Goal: Information Seeking & Learning: Learn about a topic

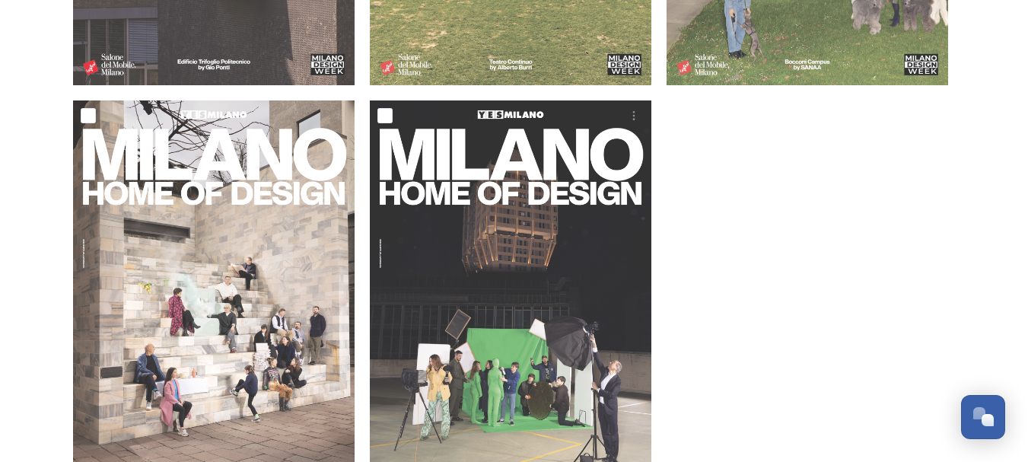
scroll to position [609, 0]
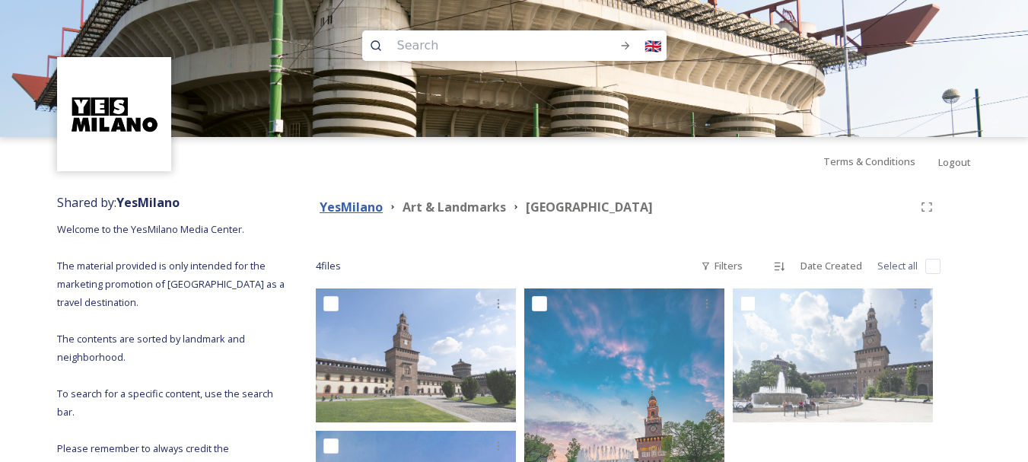
click at [339, 205] on strong "YesMilano" at bounding box center [351, 207] width 63 height 17
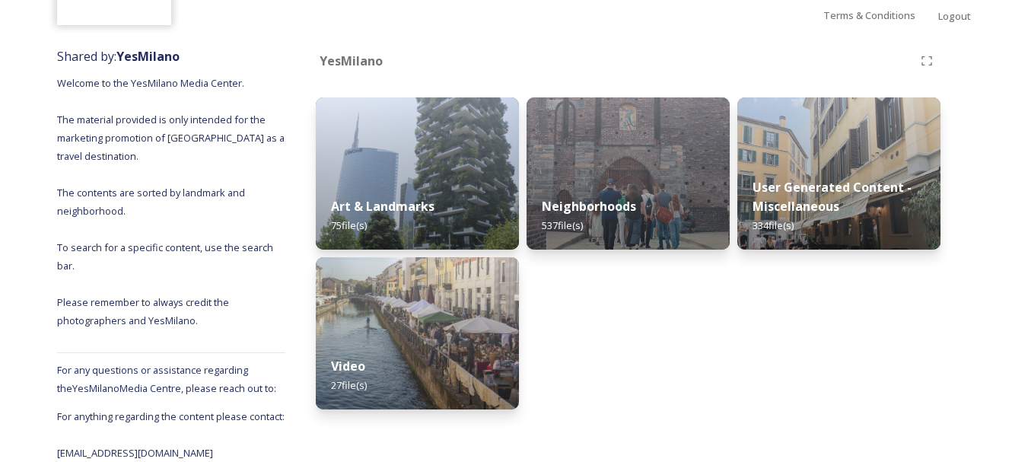
scroll to position [152, 0]
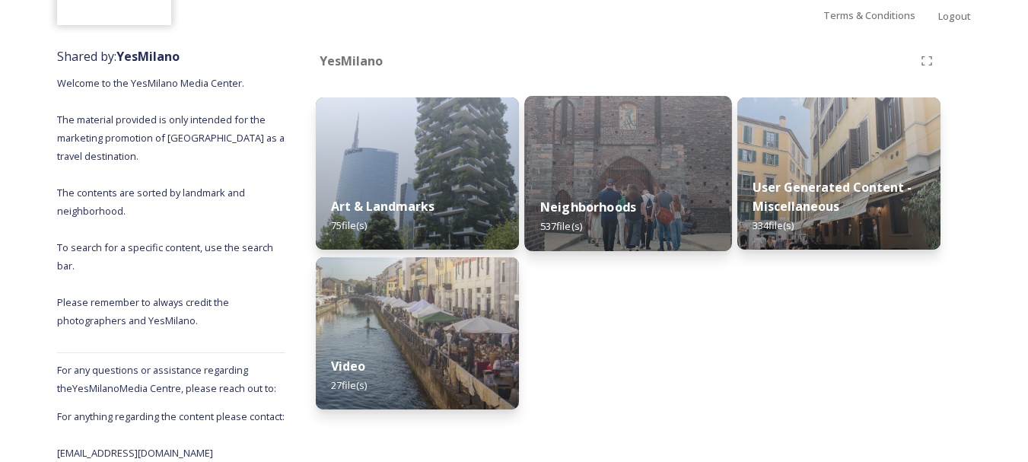
click at [567, 201] on strong "Neighborhoods" at bounding box center [588, 207] width 96 height 17
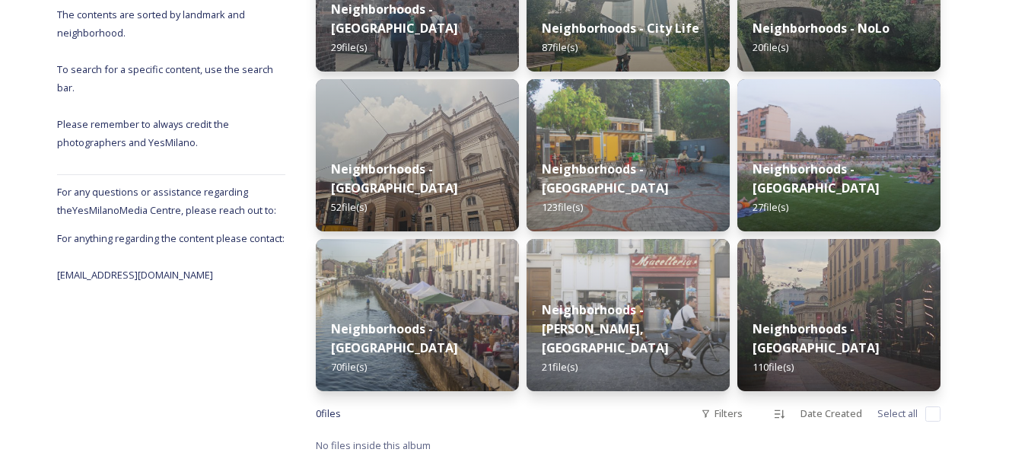
scroll to position [248, 0]
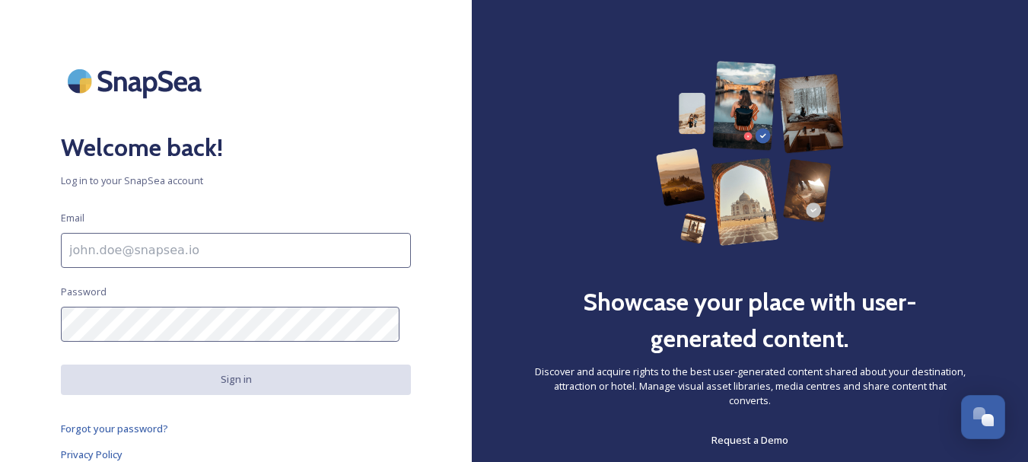
scroll to position [7, 0]
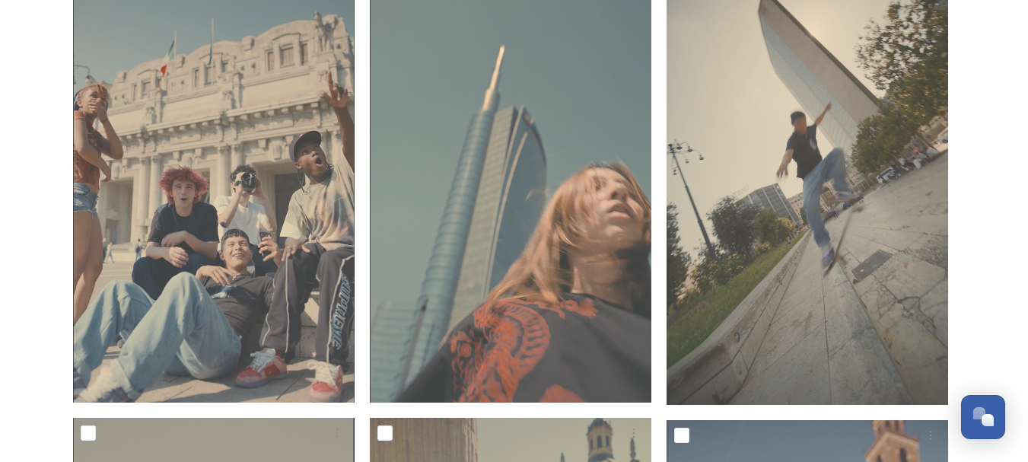
scroll to position [913, 0]
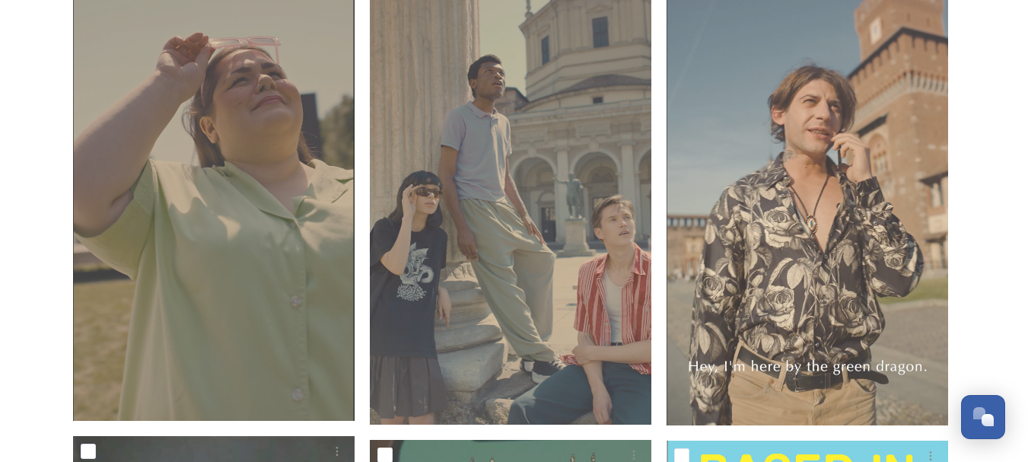
scroll to position [1370, 0]
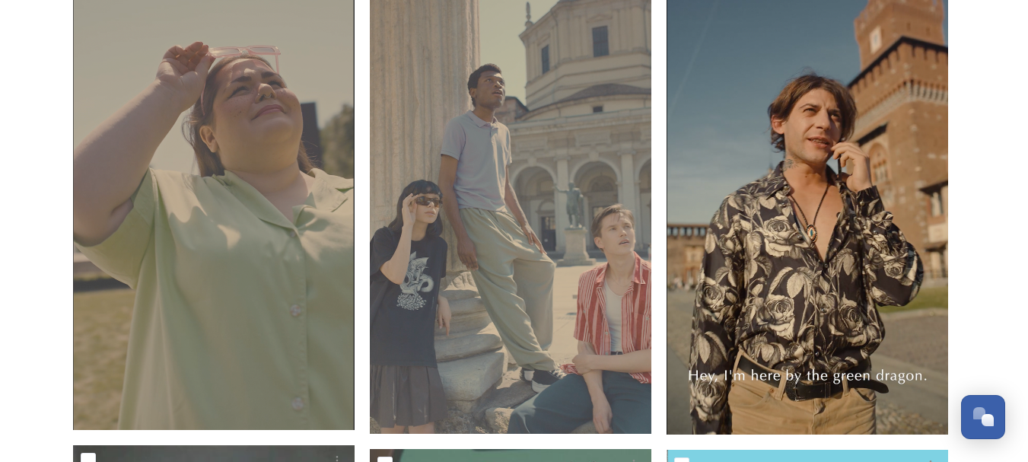
click at [845, 269] on img at bounding box center [808, 186] width 282 height 498
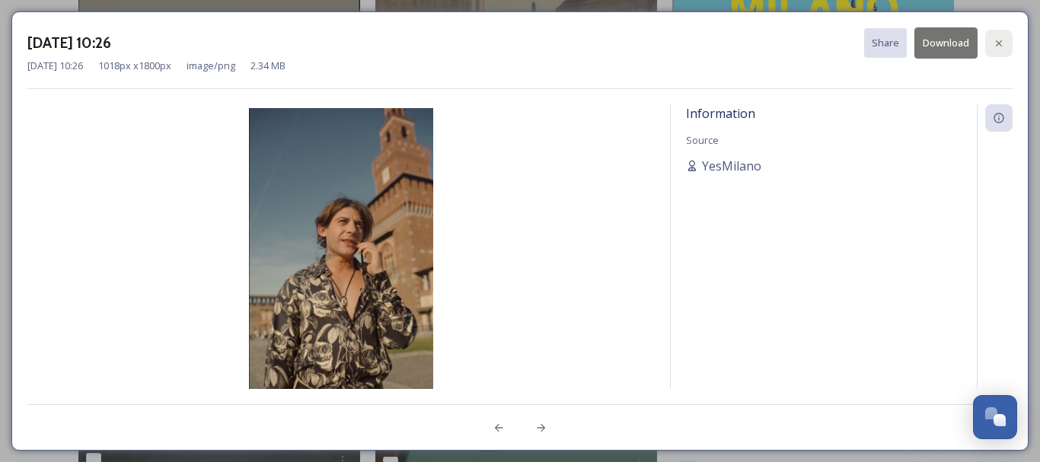
click at [1005, 53] on div at bounding box center [998, 43] width 27 height 27
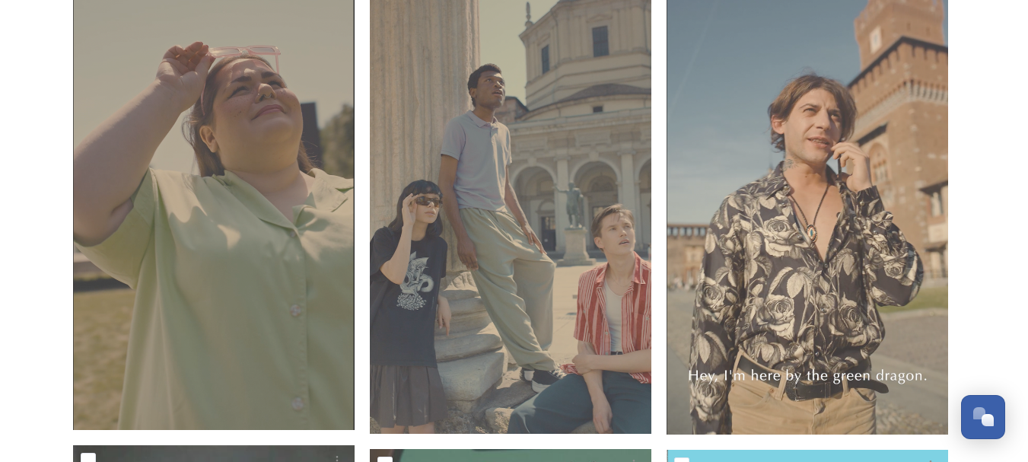
click at [976, 196] on div "2022 - Based in Milano Shared by YesMilano 2022 - Based in Milano 17 file s Fil…" at bounding box center [514, 145] width 1028 height 3030
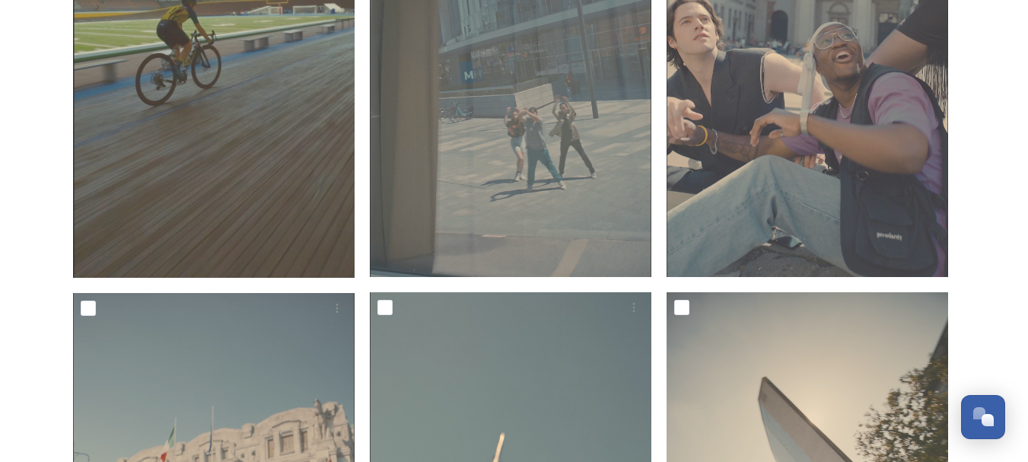
scroll to position [304, 0]
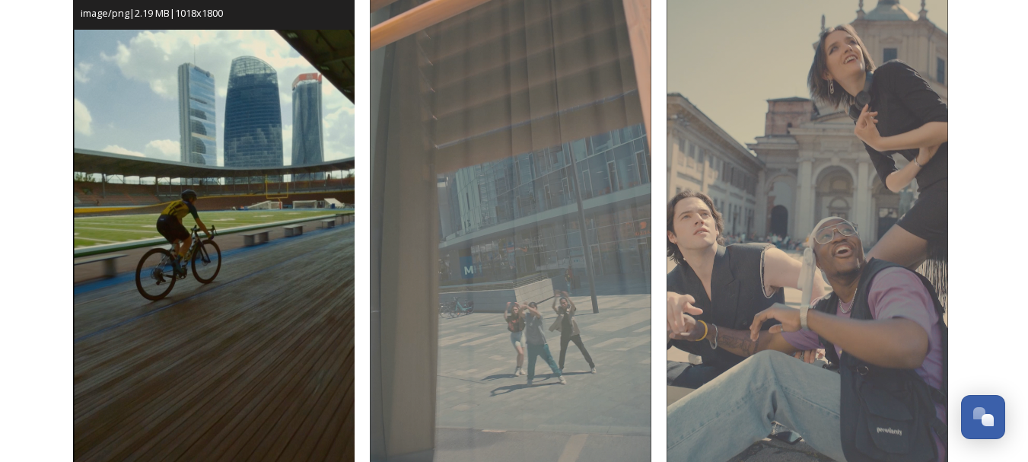
click at [256, 132] on img at bounding box center [214, 224] width 282 height 498
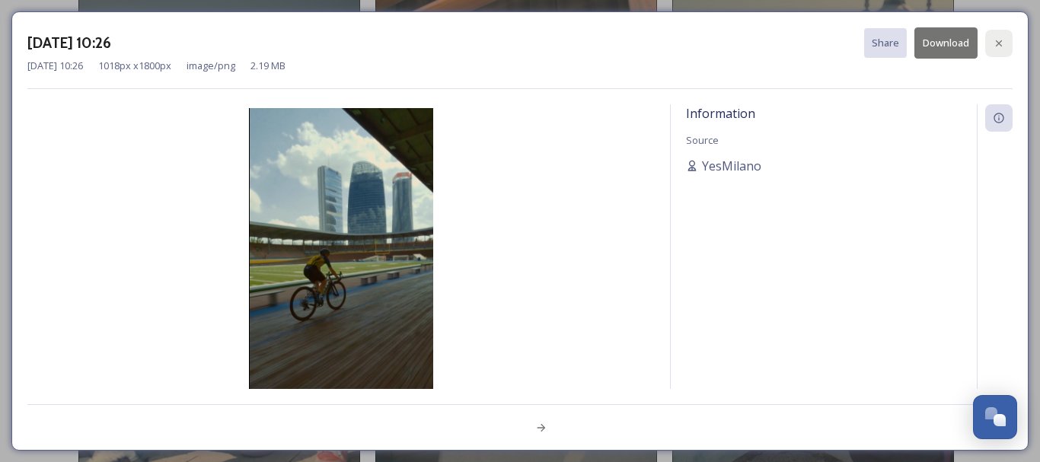
click at [992, 40] on div at bounding box center [998, 43] width 27 height 27
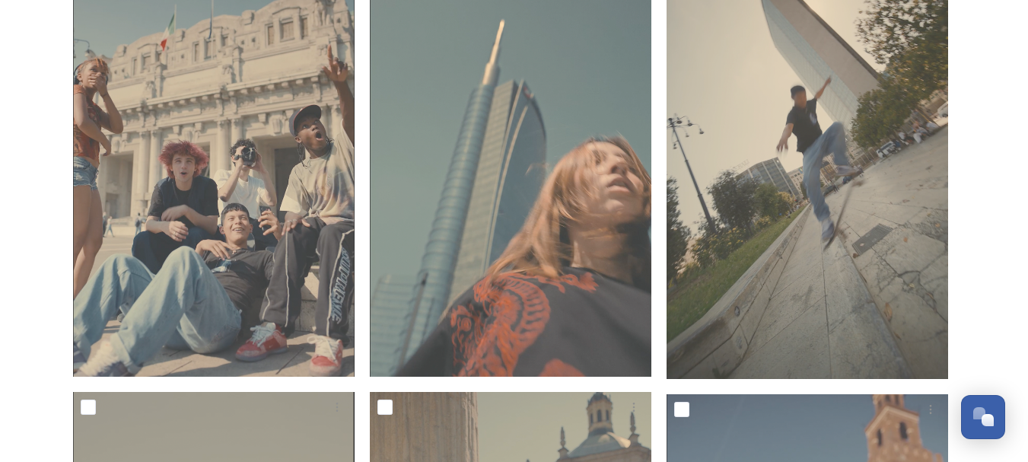
scroll to position [837, 0]
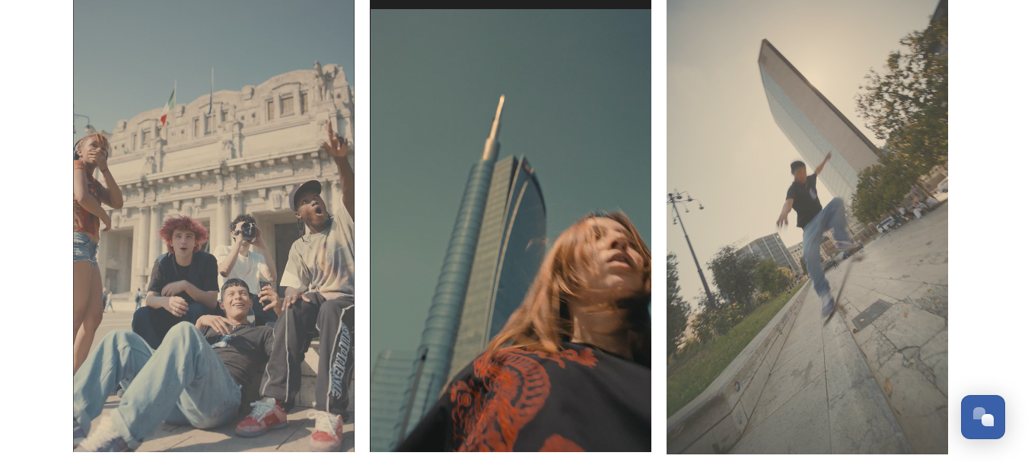
click at [565, 193] on img at bounding box center [511, 203] width 282 height 498
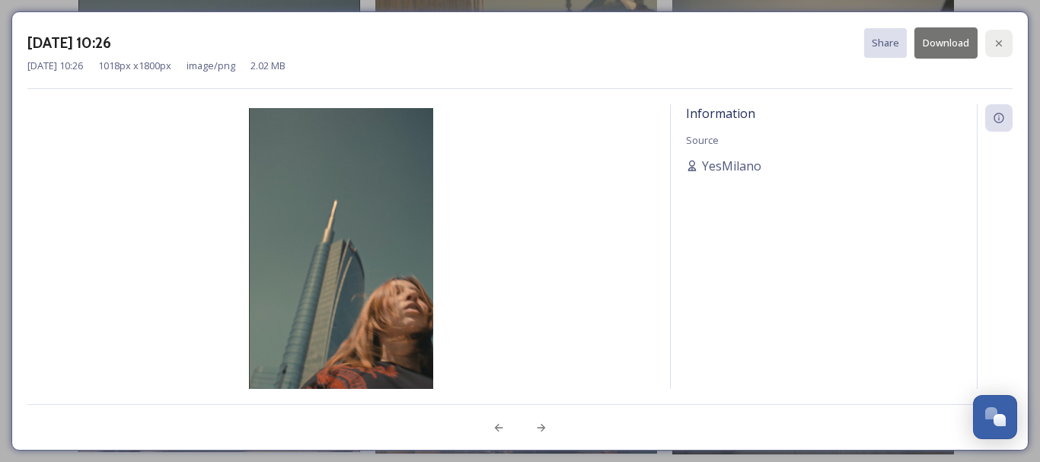
click at [996, 46] on icon at bounding box center [999, 43] width 6 height 6
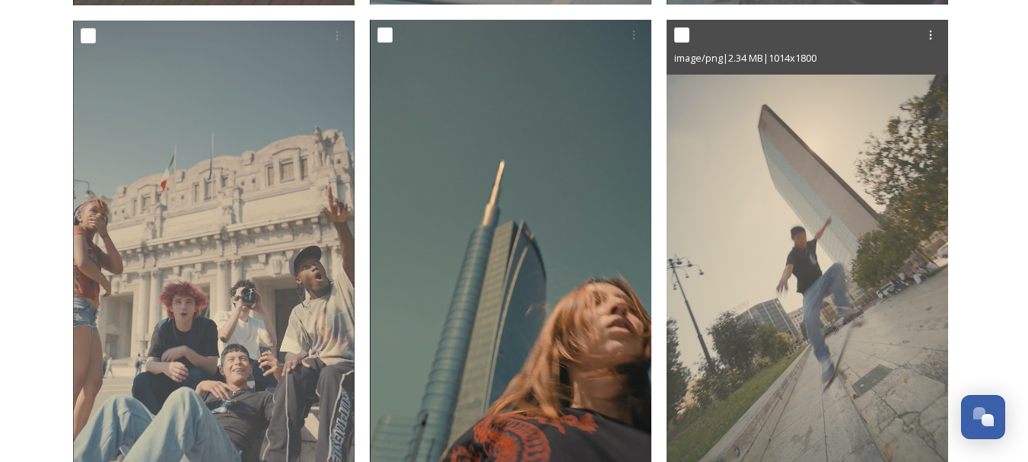
scroll to position [761, 0]
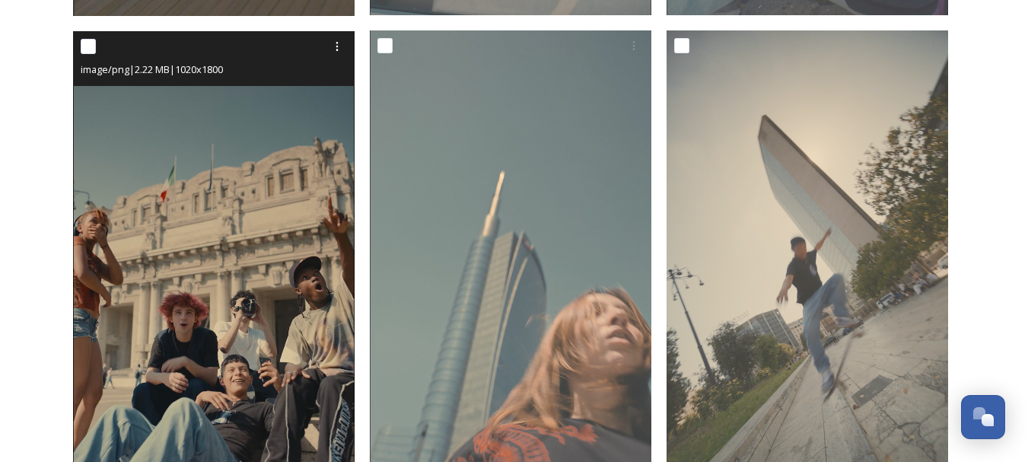
drag, startPoint x: 280, startPoint y: 231, endPoint x: 260, endPoint y: 269, distance: 42.6
click at [260, 269] on img at bounding box center [214, 279] width 282 height 497
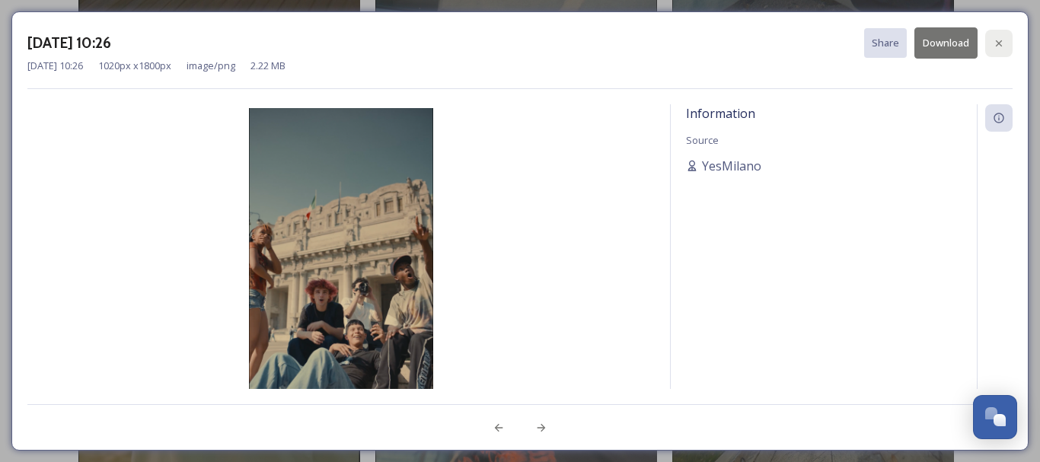
click at [1008, 39] on div at bounding box center [998, 43] width 27 height 27
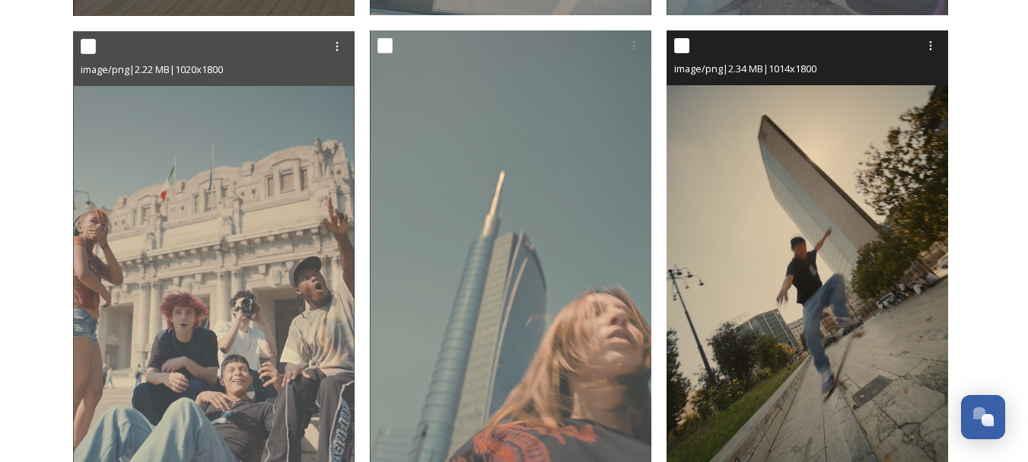
click at [805, 225] on img at bounding box center [808, 279] width 282 height 499
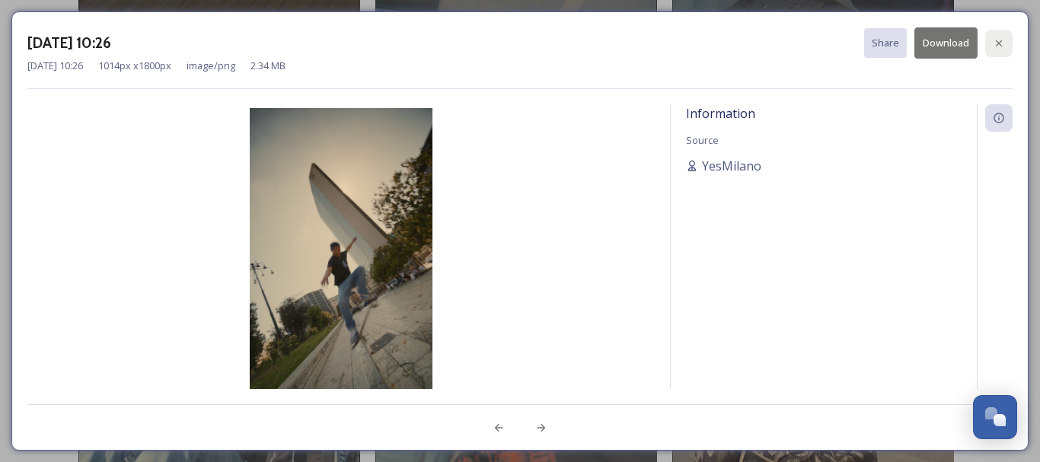
click at [996, 39] on icon at bounding box center [998, 43] width 12 height 12
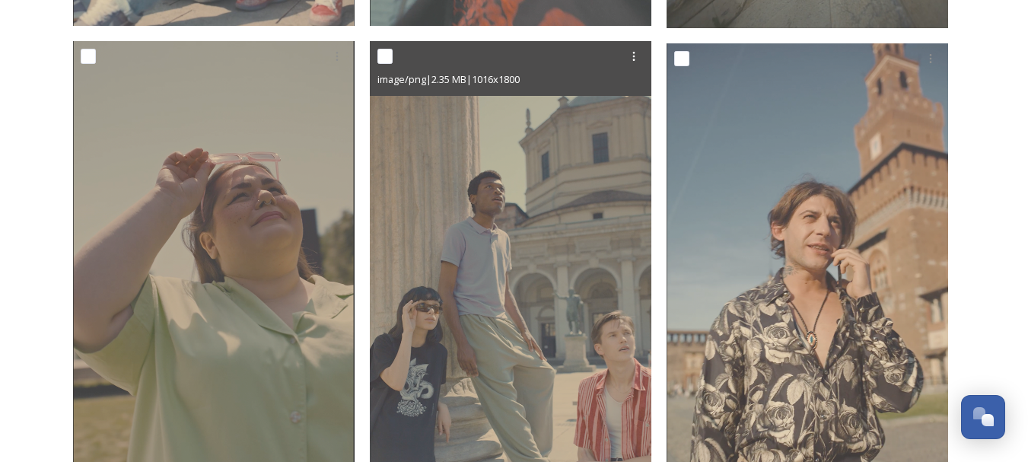
scroll to position [1340, 0]
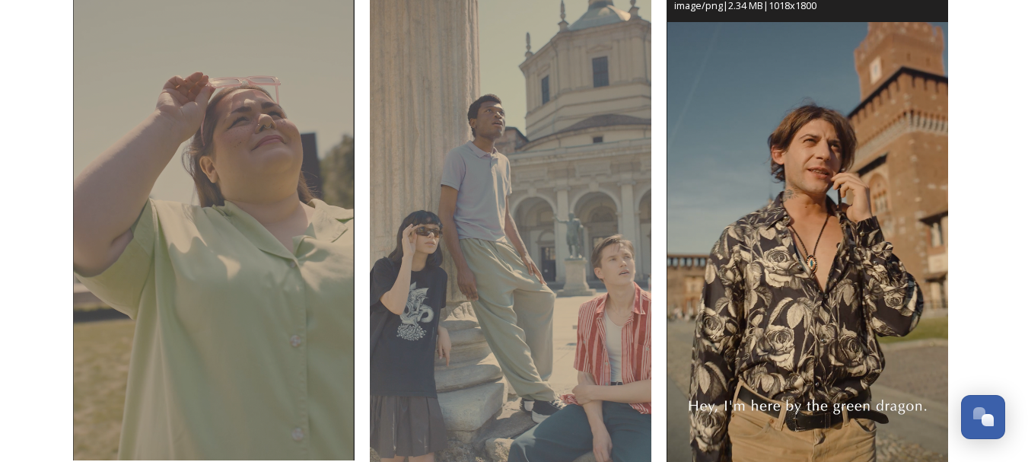
click at [798, 192] on img at bounding box center [808, 216] width 282 height 498
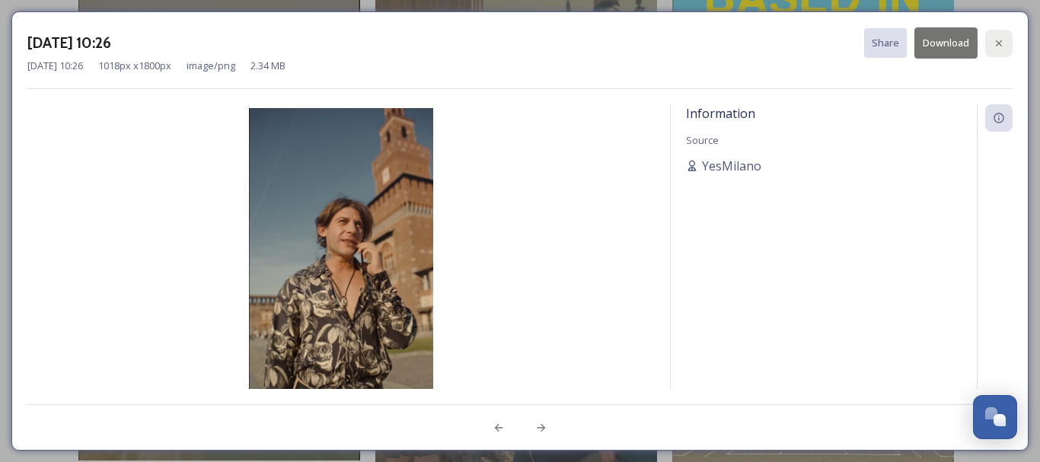
click at [992, 40] on icon at bounding box center [998, 43] width 12 height 12
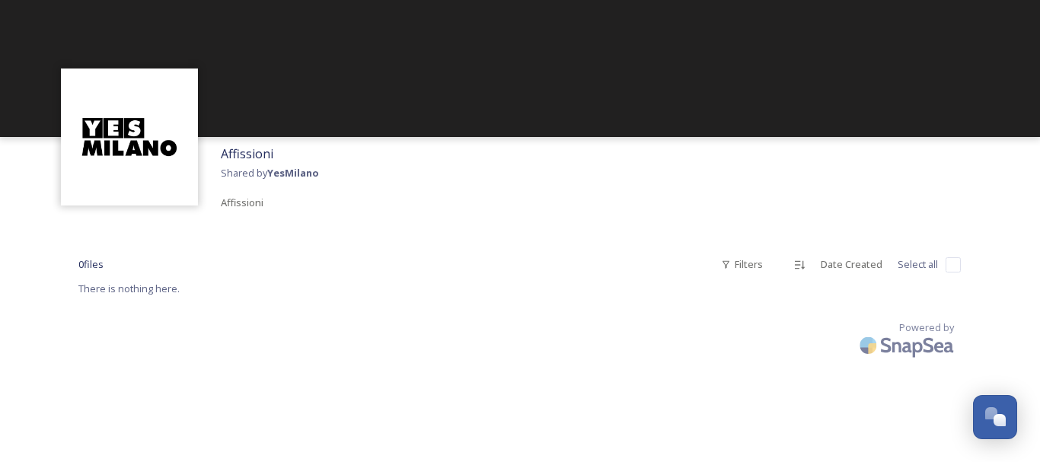
click at [170, 119] on img at bounding box center [129, 137] width 122 height 122
click at [124, 132] on img at bounding box center [129, 137] width 122 height 122
